Goal: Information Seeking & Learning: Check status

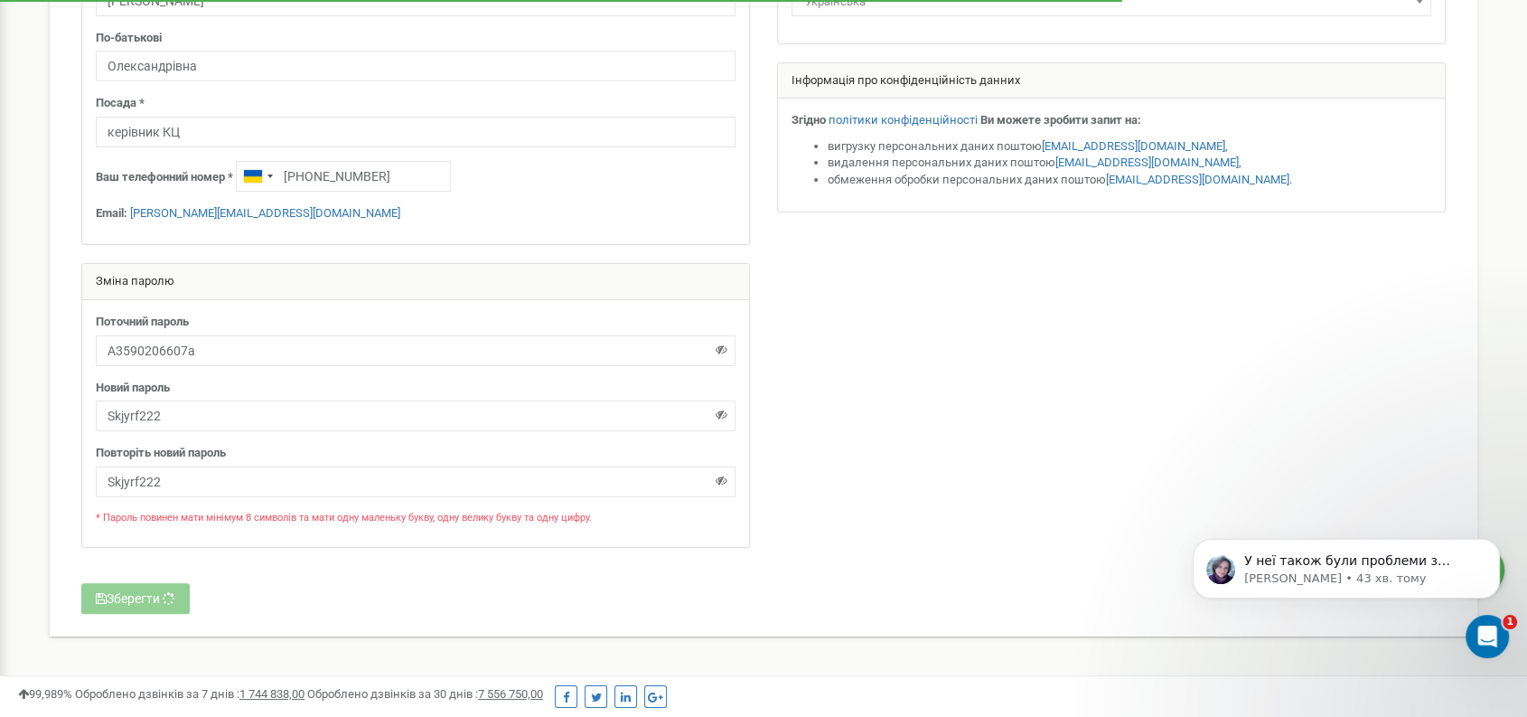
scroll to position [301, 0]
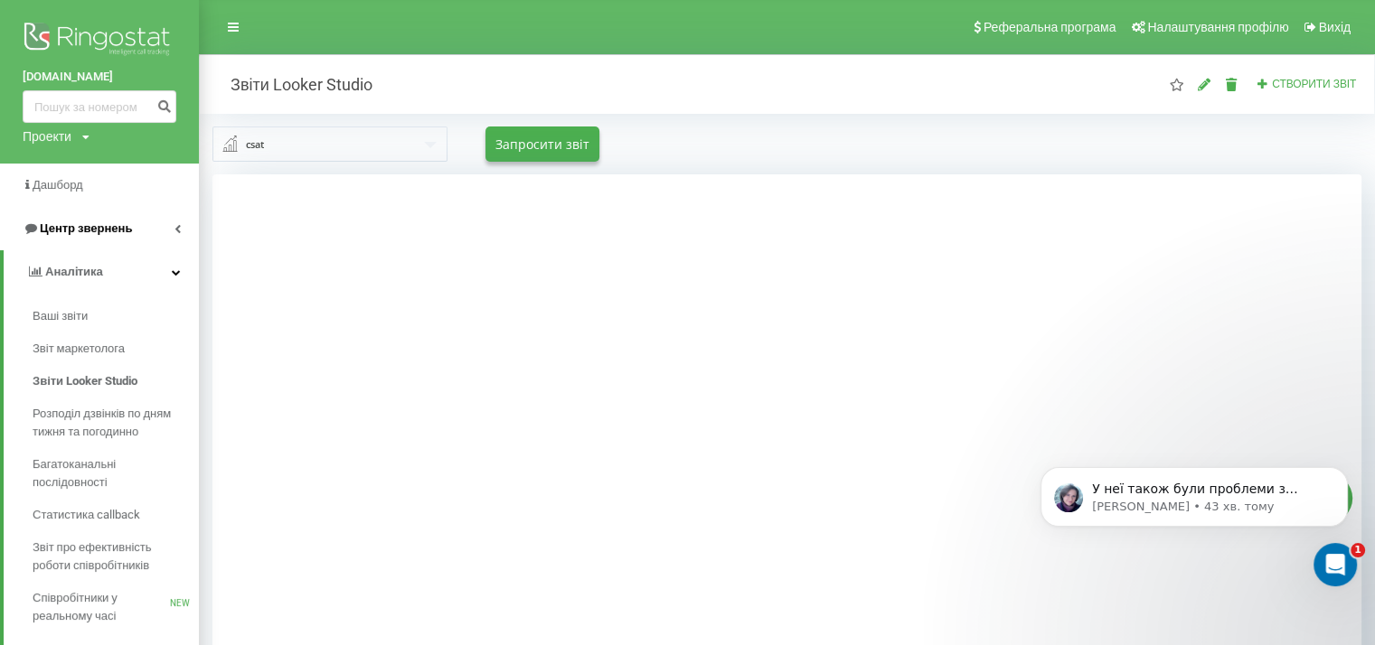
click at [83, 230] on span "Центр звернень" at bounding box center [86, 228] width 92 height 14
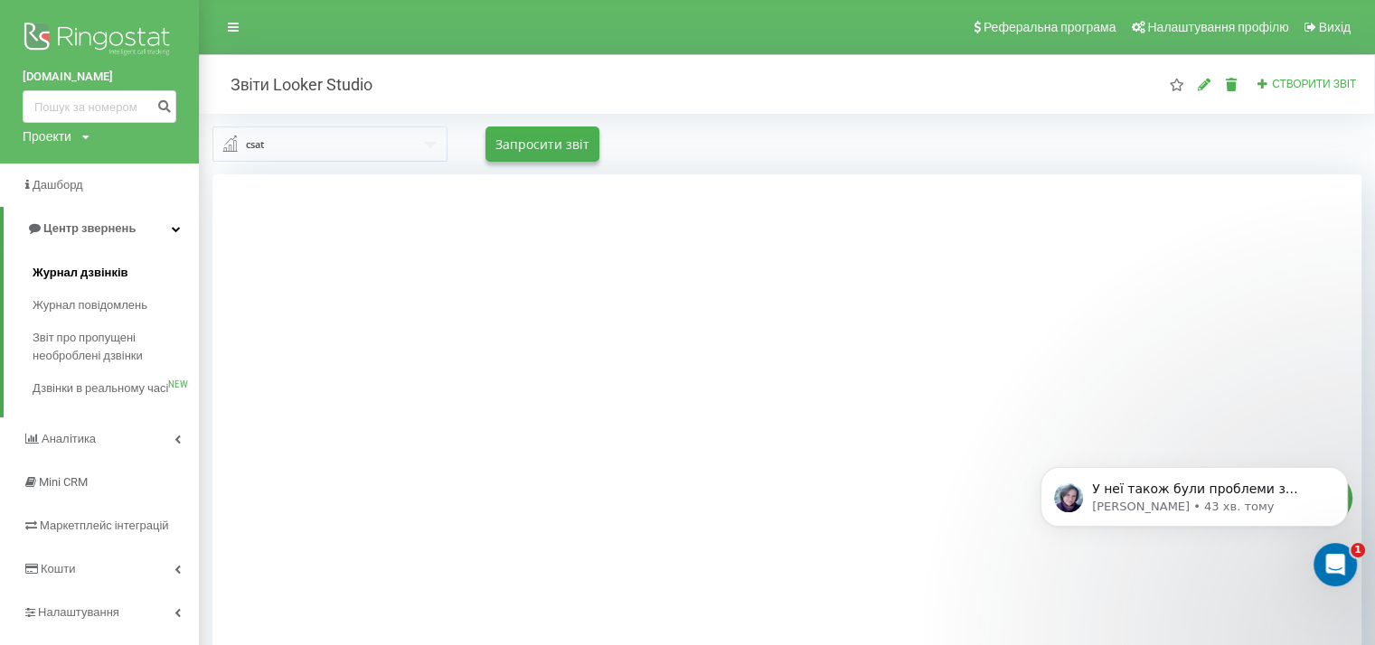
click at [89, 267] on span "Журнал дзвінків" at bounding box center [81, 273] width 96 height 18
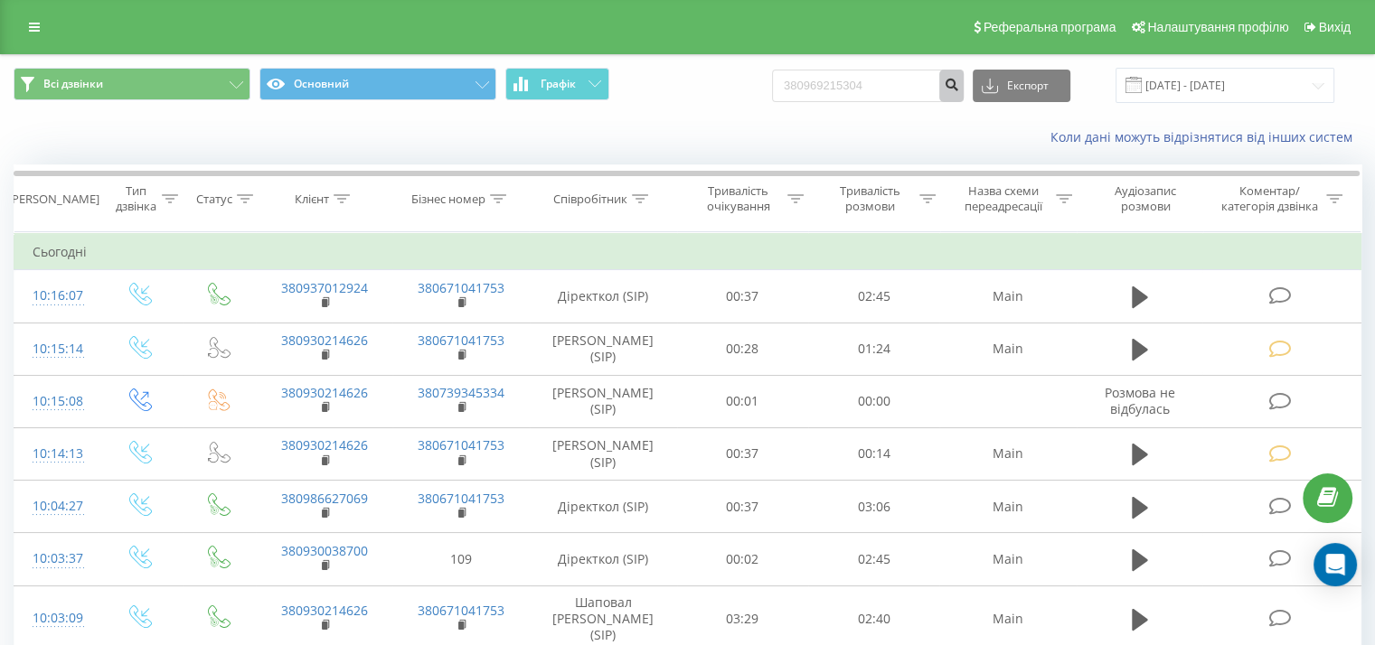
type input "380969215304"
click at [959, 88] on icon "submit" at bounding box center [950, 82] width 15 height 11
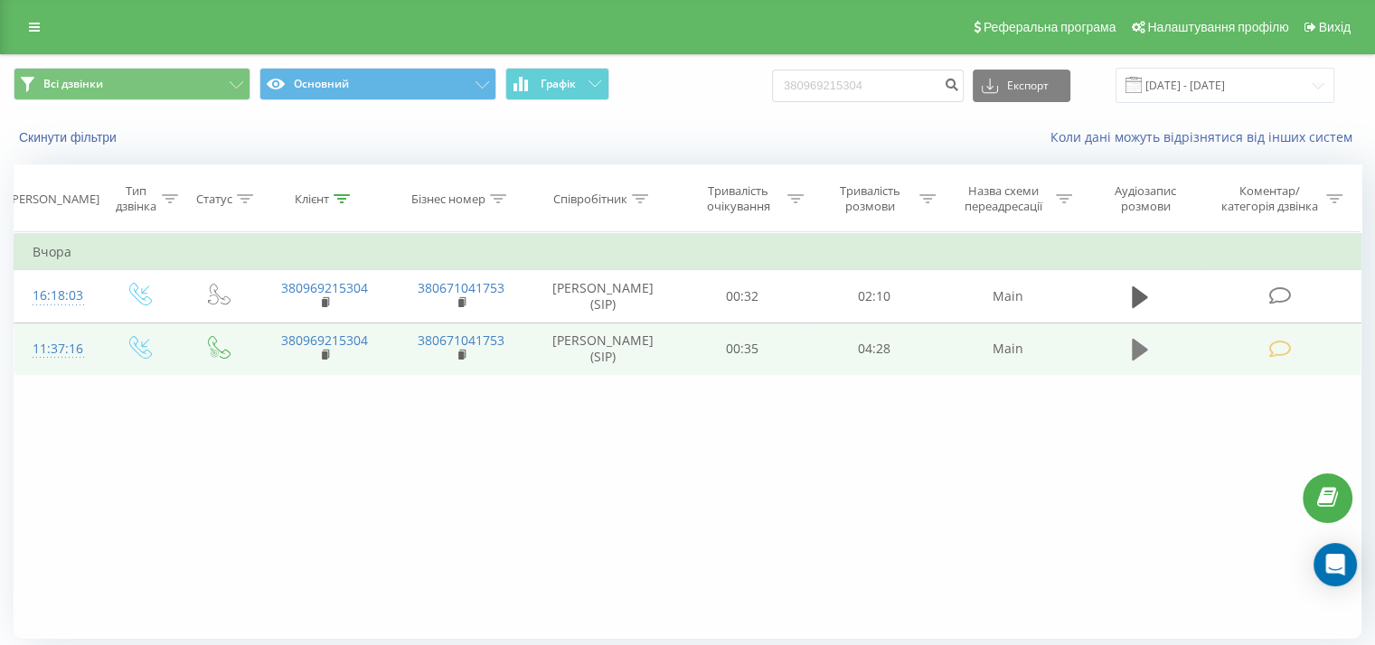
click at [1130, 357] on button at bounding box center [1139, 349] width 27 height 27
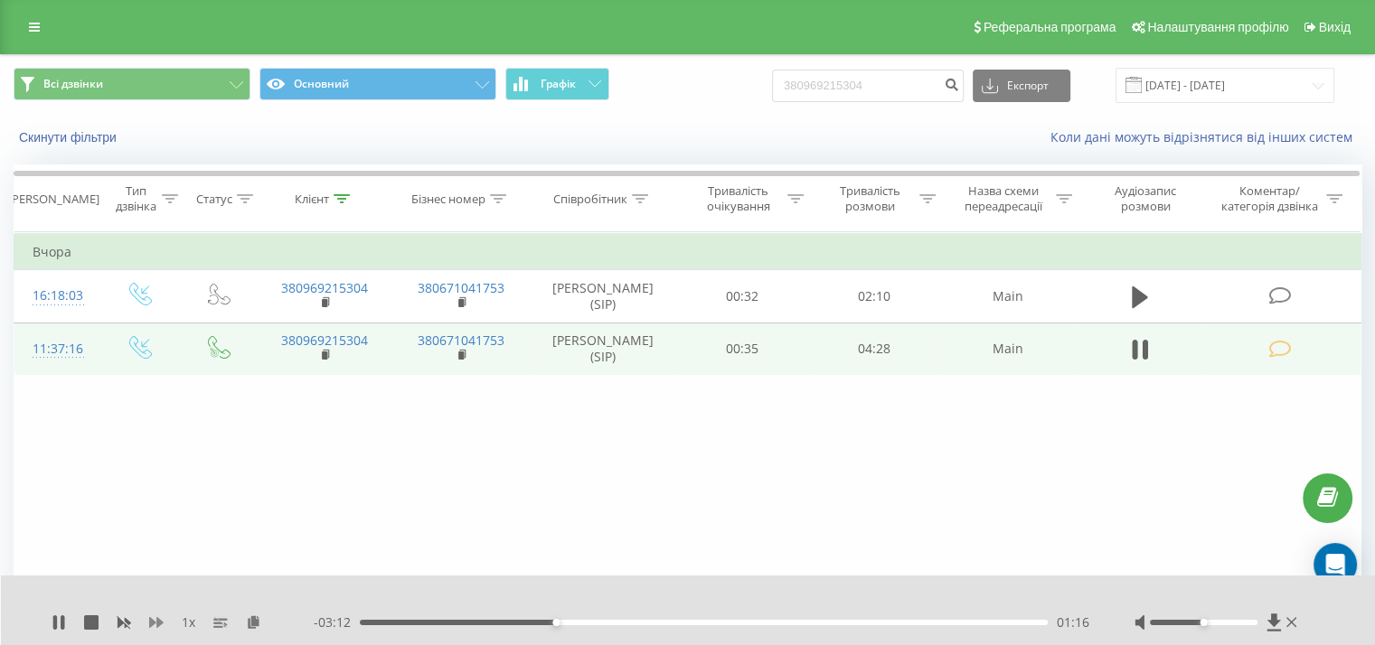
click at [154, 621] on icon at bounding box center [156, 622] width 14 height 11
click at [1236, 618] on div at bounding box center [1217, 623] width 166 height 18
click at [1229, 618] on div at bounding box center [1217, 623] width 166 height 18
click at [1229, 624] on div at bounding box center [1203, 622] width 108 height 5
click at [1233, 624] on div at bounding box center [1203, 622] width 108 height 5
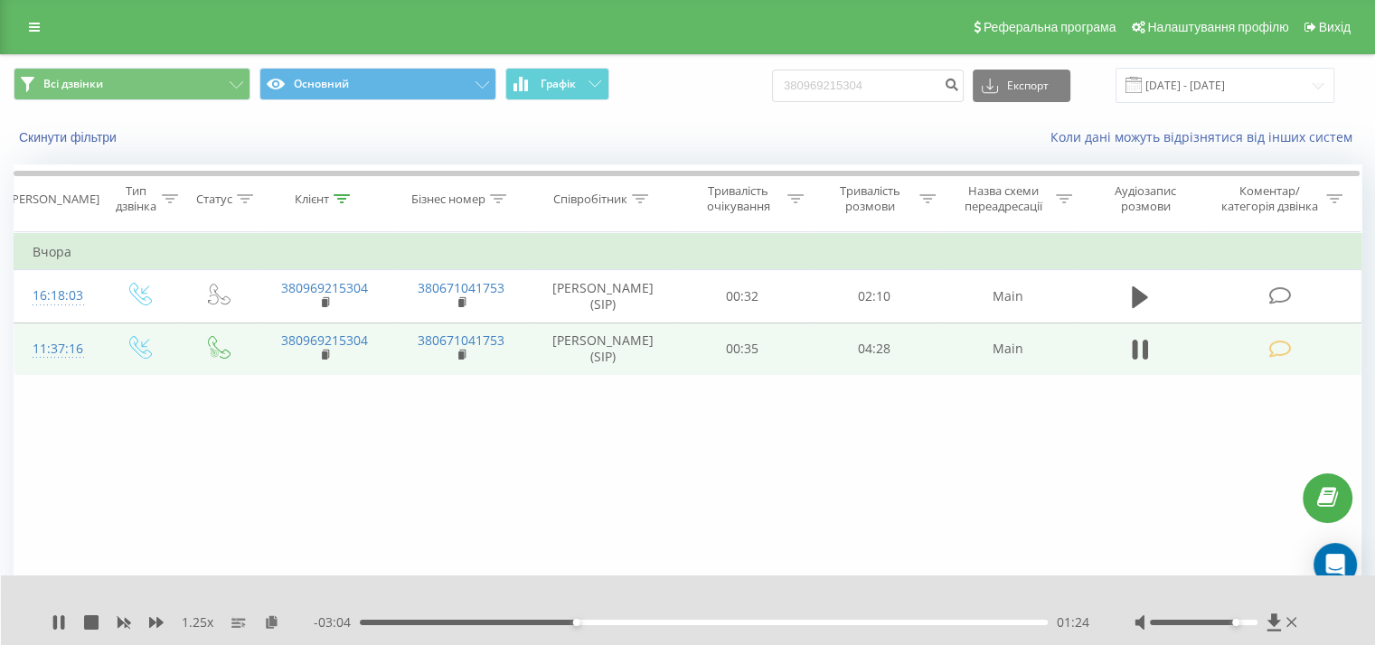
click at [646, 624] on div "01:24" at bounding box center [704, 622] width 688 height 5
click at [669, 624] on div "02:00" at bounding box center [704, 622] width 688 height 5
drag, startPoint x: 894, startPoint y: 500, endPoint x: 857, endPoint y: 370, distance: 135.3
click at [894, 500] on div "Фільтрувати за умовою Дорівнює Введіть значення Скасувати OK Фільтрувати за умо…" at bounding box center [687, 435] width 1347 height 407
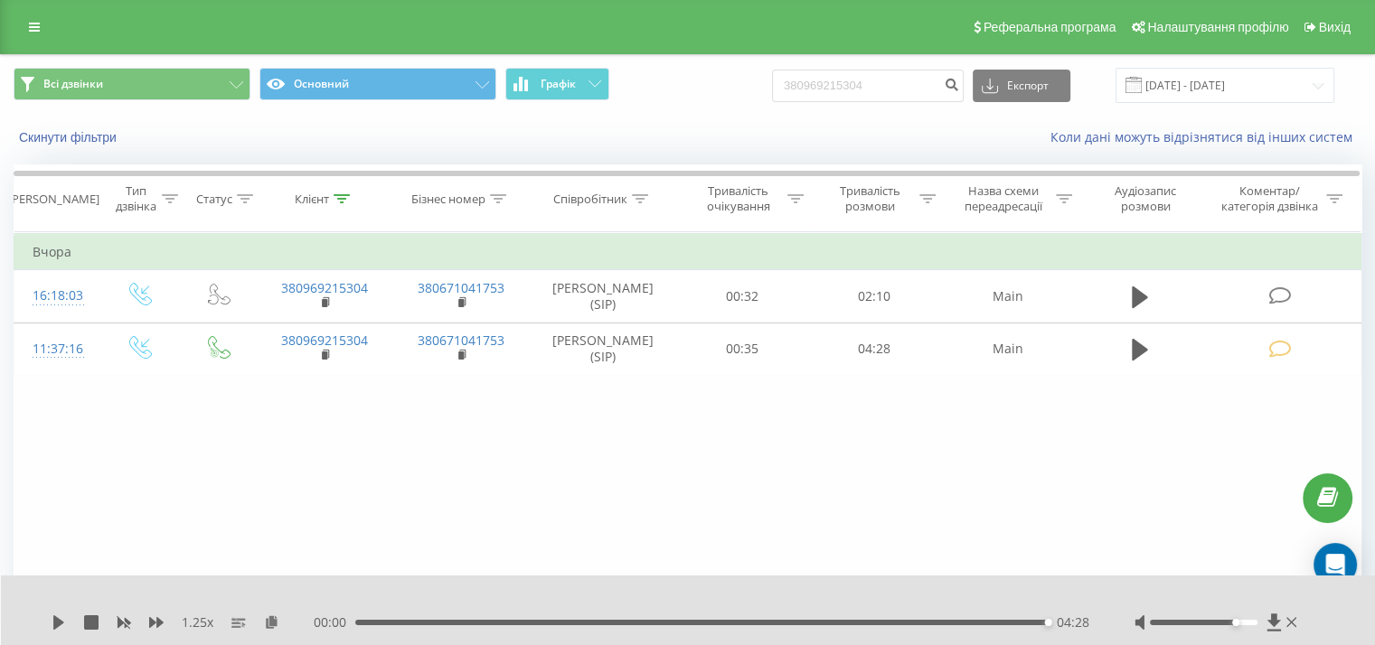
click at [889, 477] on div "Фільтрувати за умовою Дорівнює Введіть значення Скасувати OK Фільтрувати за умо…" at bounding box center [687, 435] width 1347 height 407
click at [34, 25] on icon at bounding box center [34, 27] width 11 height 13
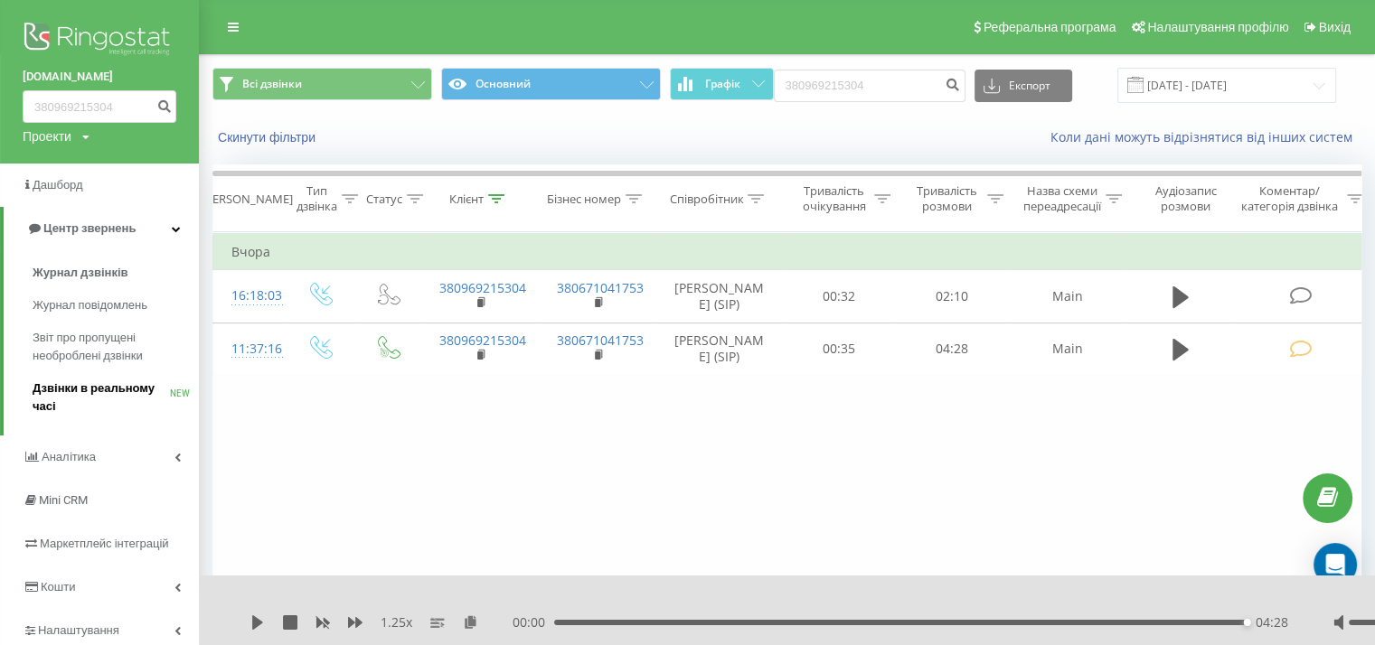
click at [107, 383] on span "Дзвінки в реальному часі" at bounding box center [101, 398] width 137 height 36
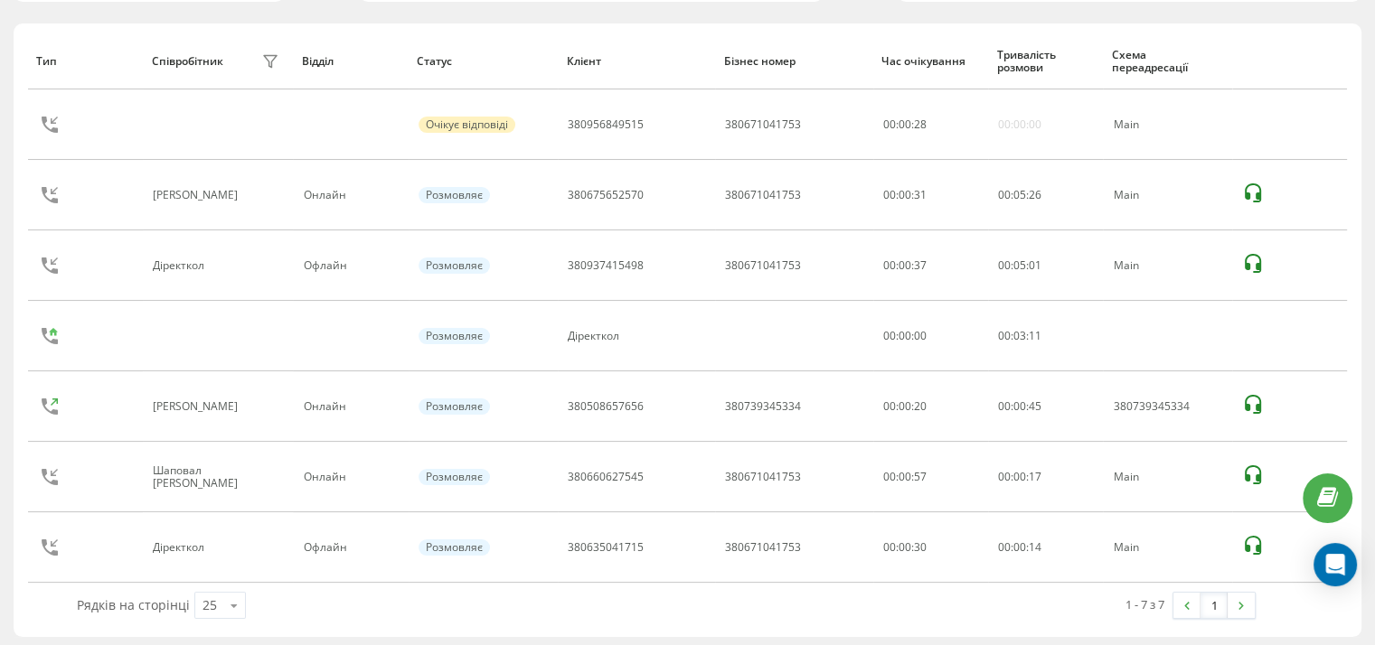
scroll to position [202, 0]
